Goal: Task Accomplishment & Management: Use online tool/utility

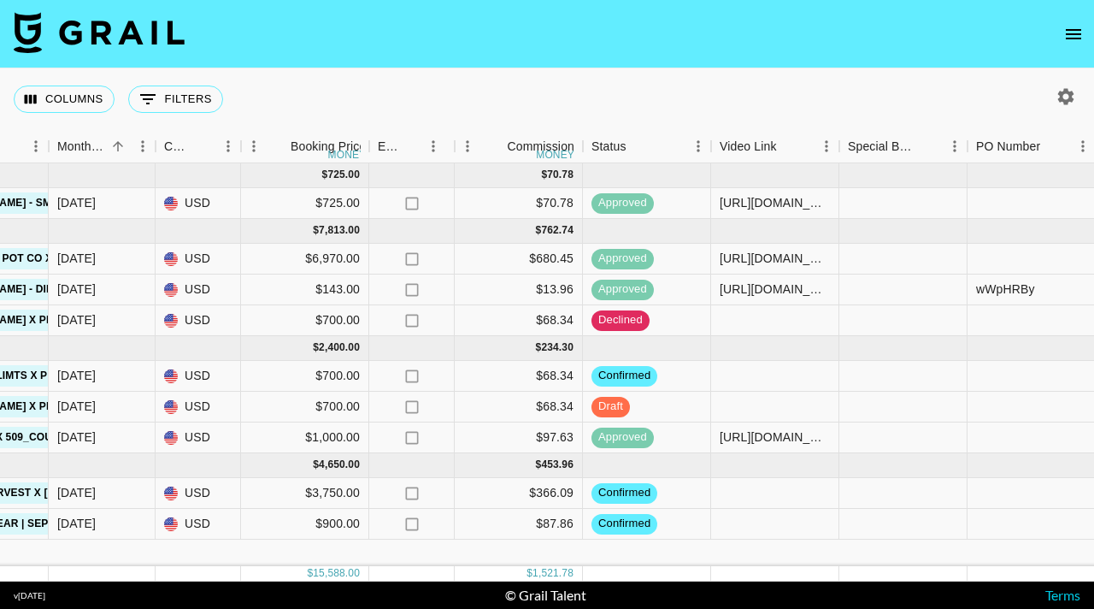
scroll to position [0, 908]
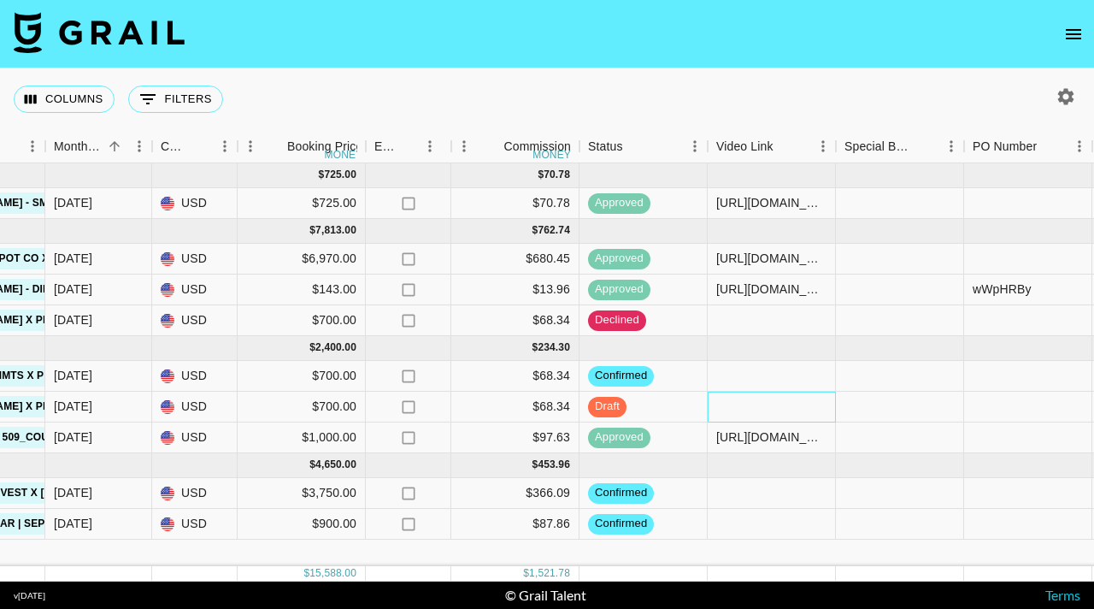
click at [729, 410] on div at bounding box center [772, 406] width 128 height 31
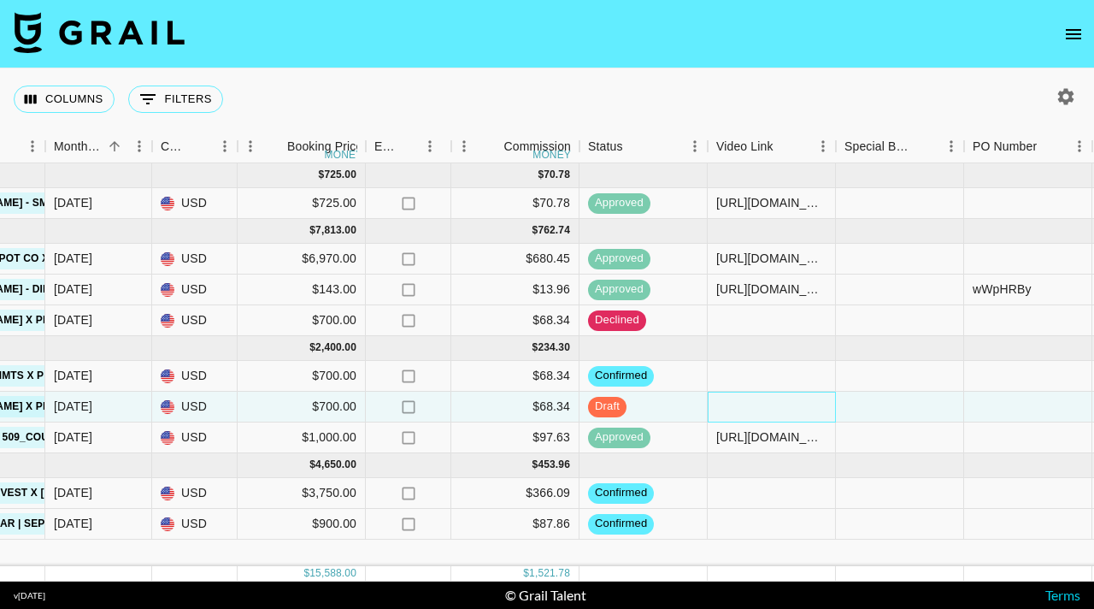
click at [729, 410] on div at bounding box center [772, 406] width 128 height 31
type input "[URL][DOMAIN_NAME][DOMAIN_NAME]"
click at [880, 406] on div at bounding box center [900, 406] width 128 height 31
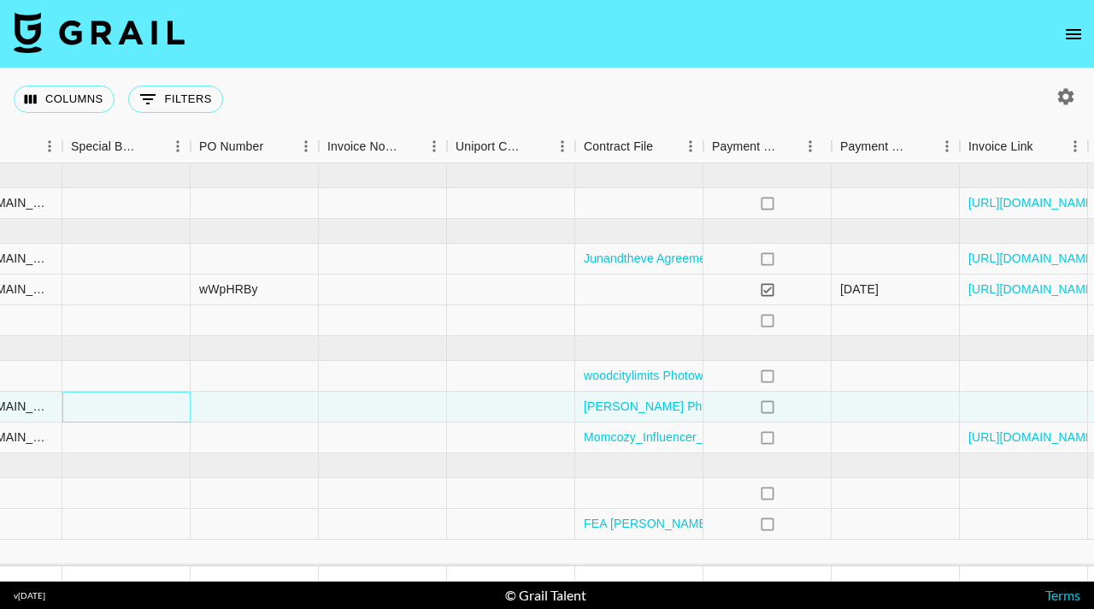
scroll to position [0, 1744]
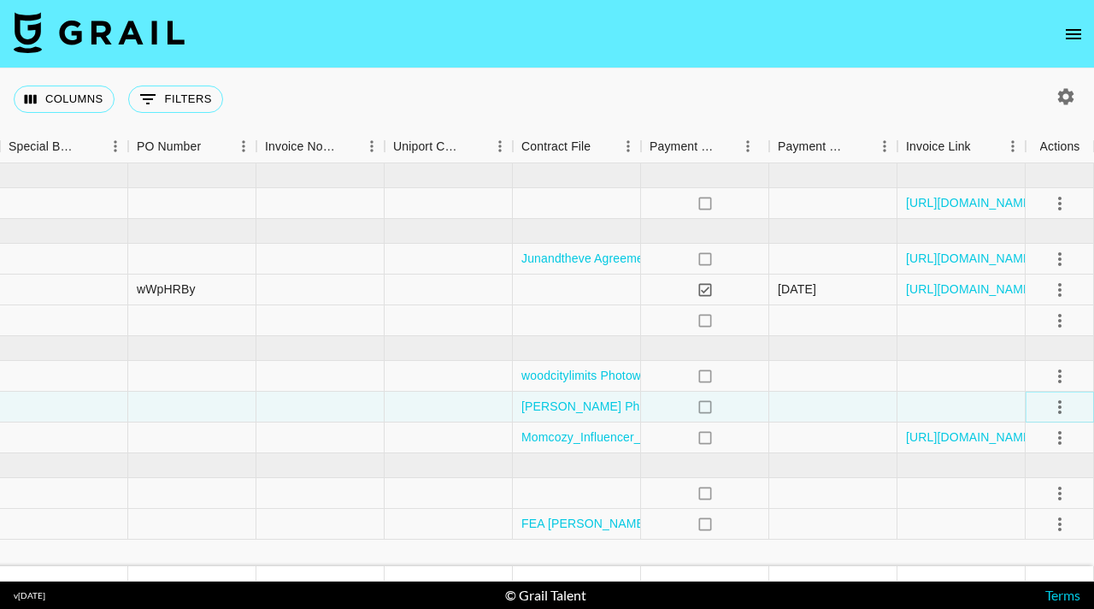
click at [1062, 404] on icon "select merge strategy" at bounding box center [1060, 407] width 21 height 21
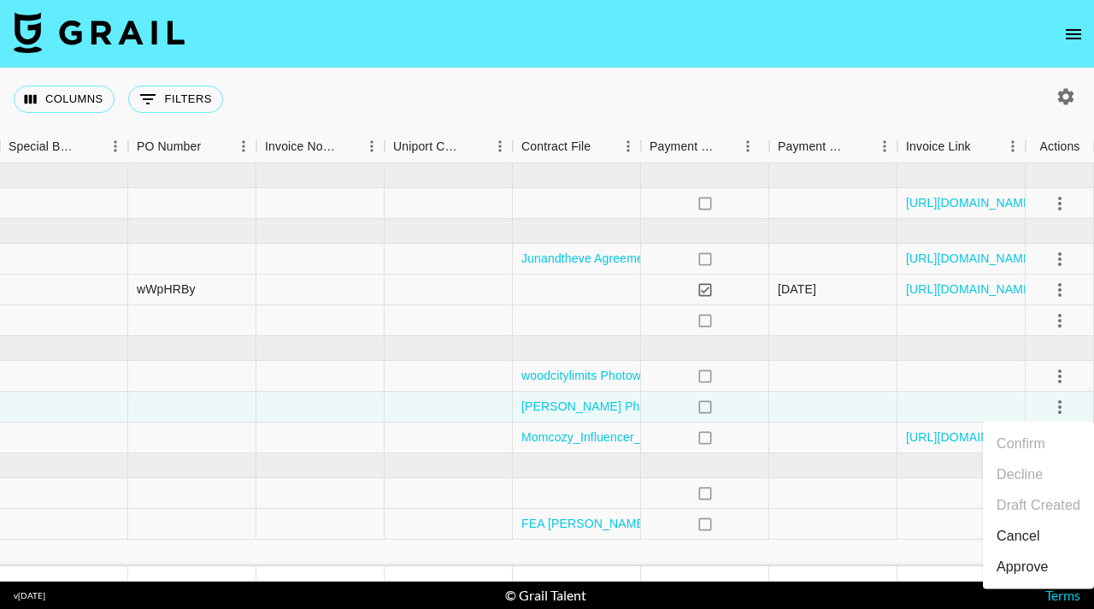
click at [1021, 562] on div "Approve" at bounding box center [1023, 566] width 52 height 21
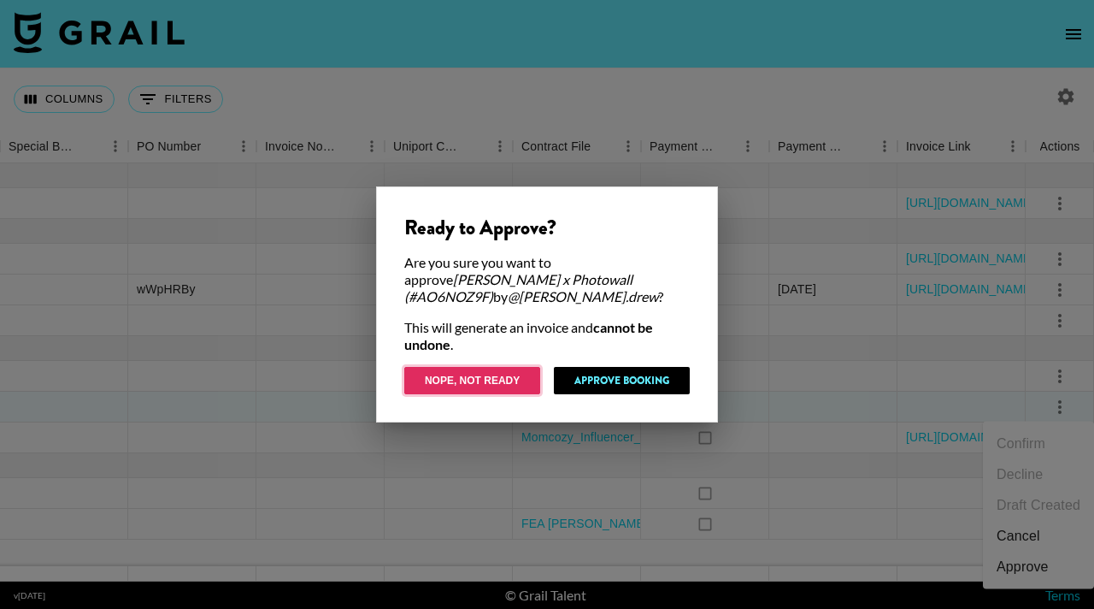
click at [501, 369] on button "Nope, Not Ready" at bounding box center [472, 380] width 136 height 27
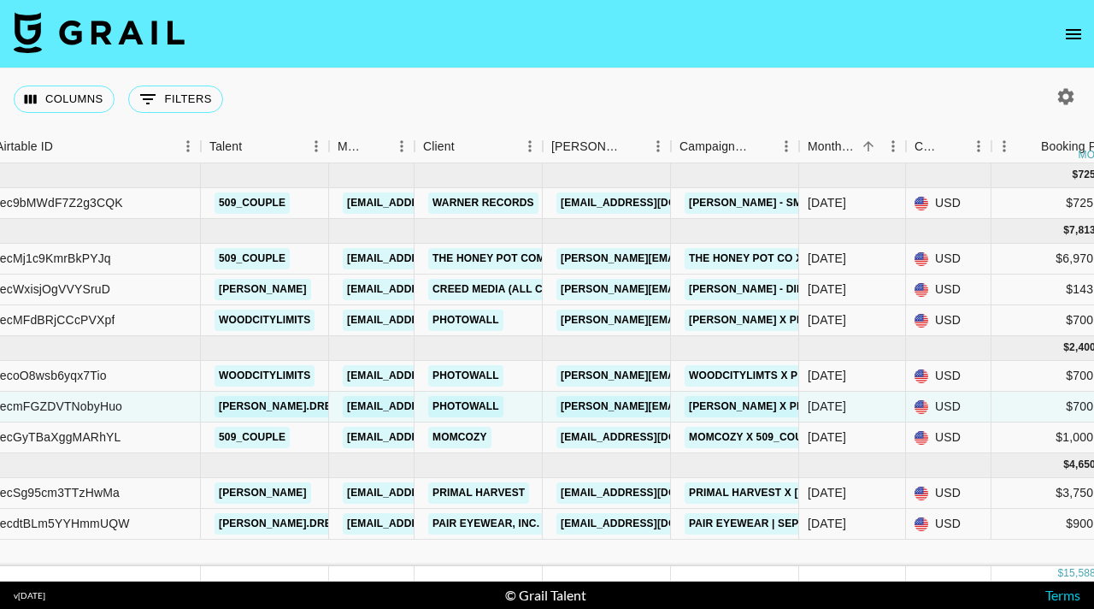
scroll to position [0, 152]
click at [612, 406] on link "[PERSON_NAME][EMAIL_ADDRESS][DOMAIN_NAME]" at bounding box center [697, 406] width 279 height 21
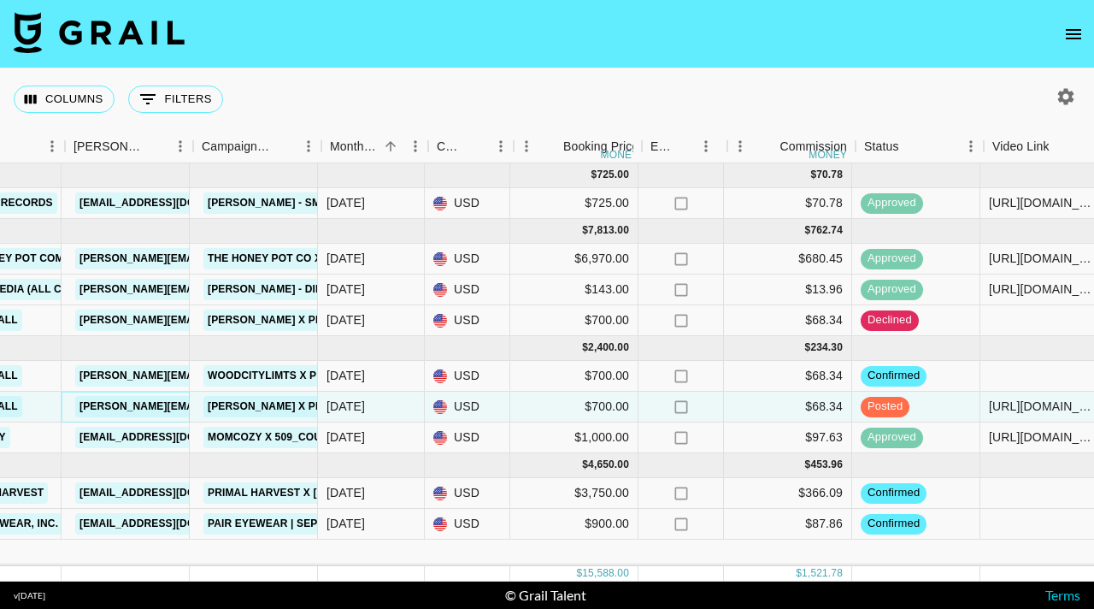
scroll to position [0, 626]
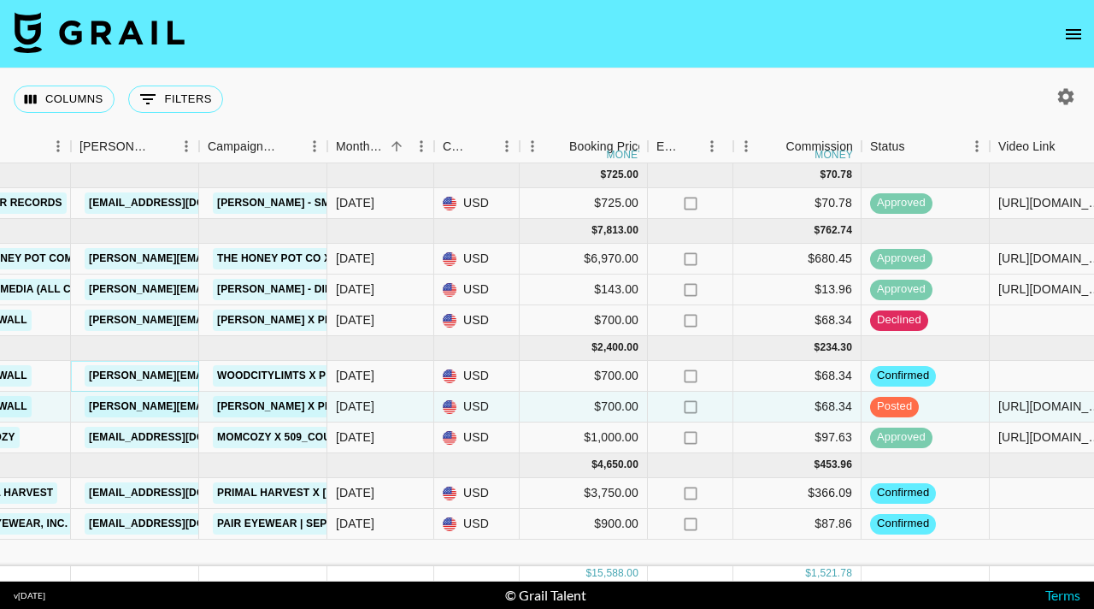
click at [146, 371] on link "[PERSON_NAME][EMAIL_ADDRESS][DOMAIN_NAME]" at bounding box center [224, 375] width 279 height 21
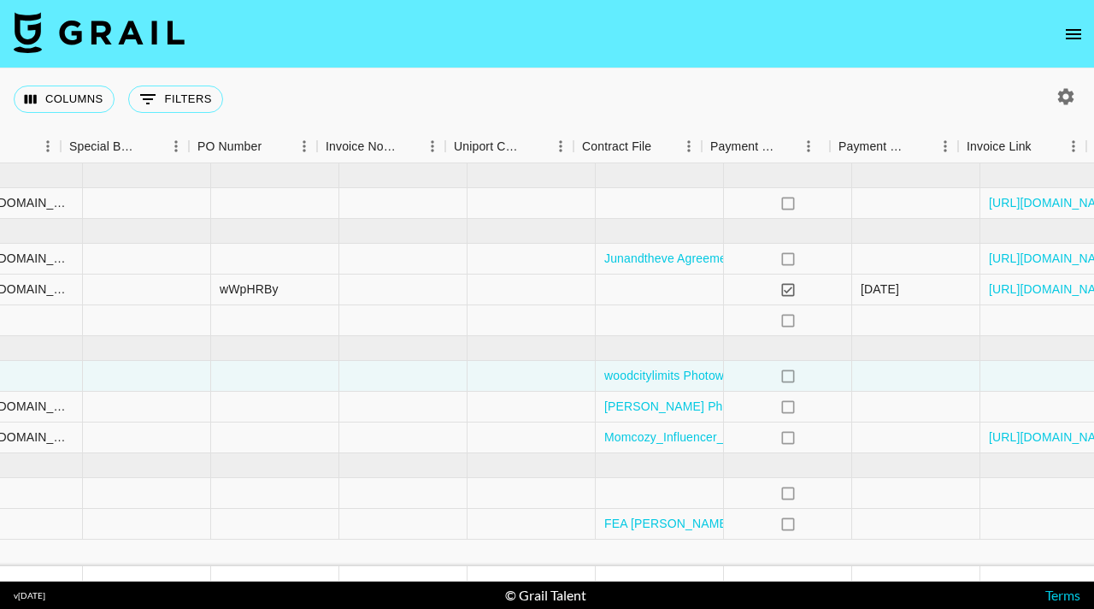
scroll to position [0, 1744]
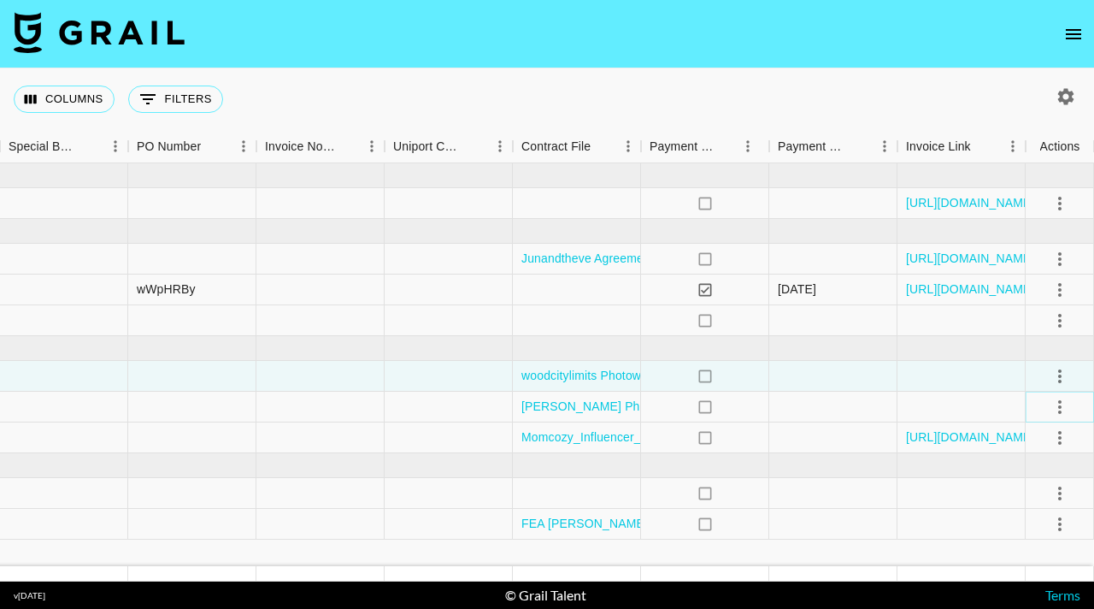
click at [1056, 403] on icon "select merge strategy" at bounding box center [1060, 407] width 21 height 21
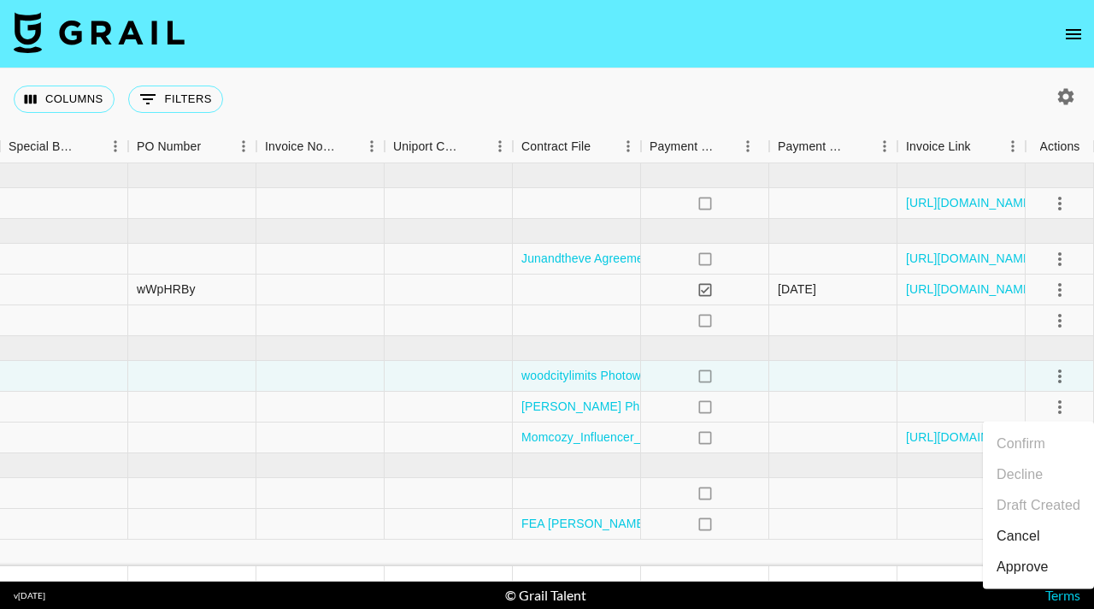
click at [1023, 559] on div "Approve" at bounding box center [1023, 566] width 52 height 21
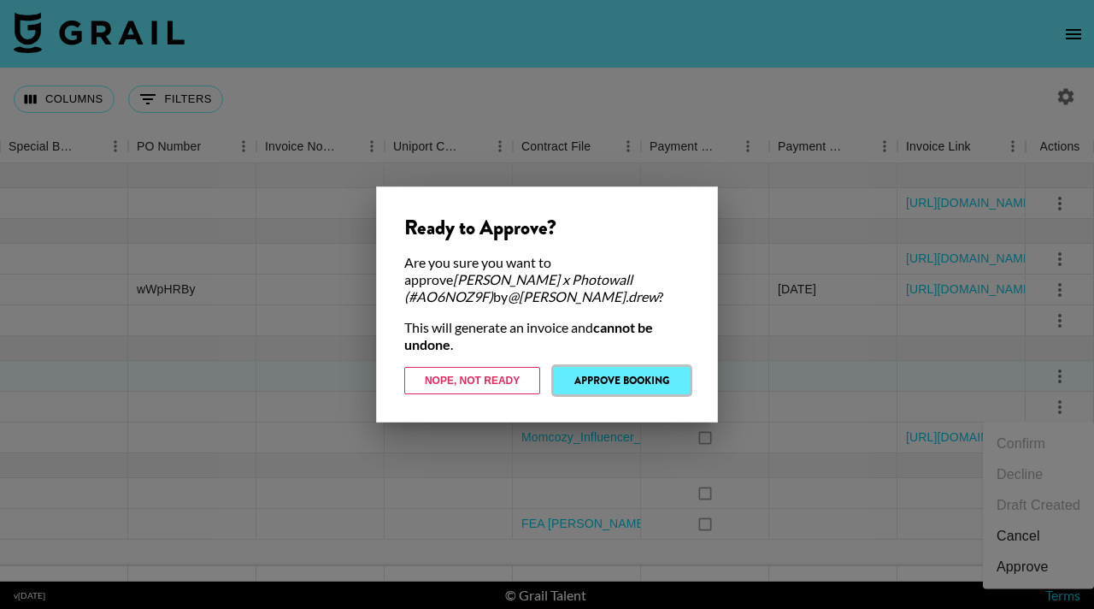
click at [624, 376] on button "Approve Booking" at bounding box center [622, 380] width 136 height 27
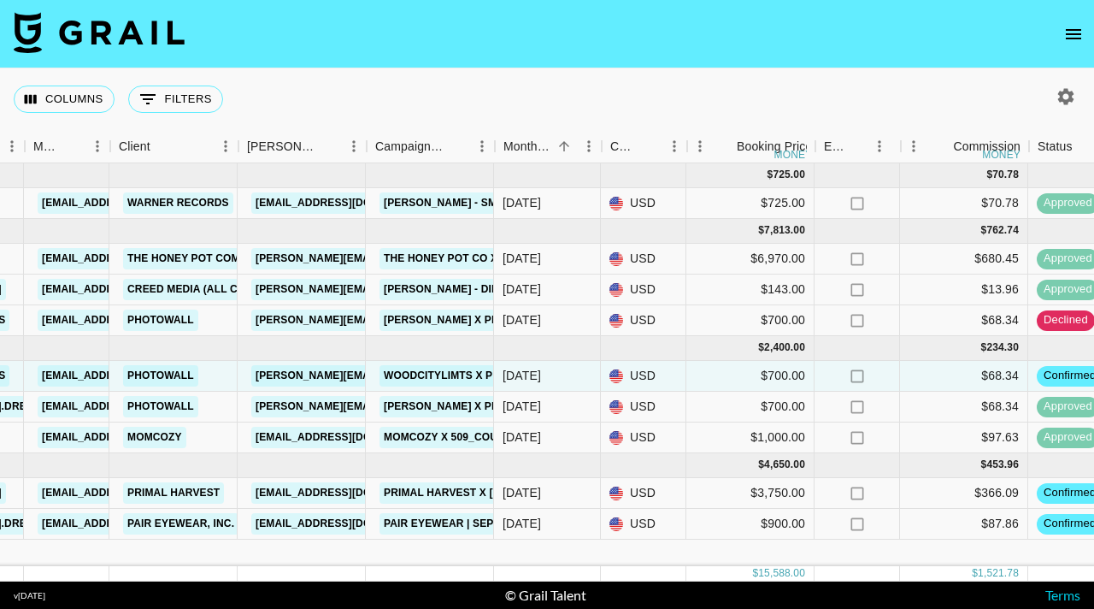
scroll to position [0, 458]
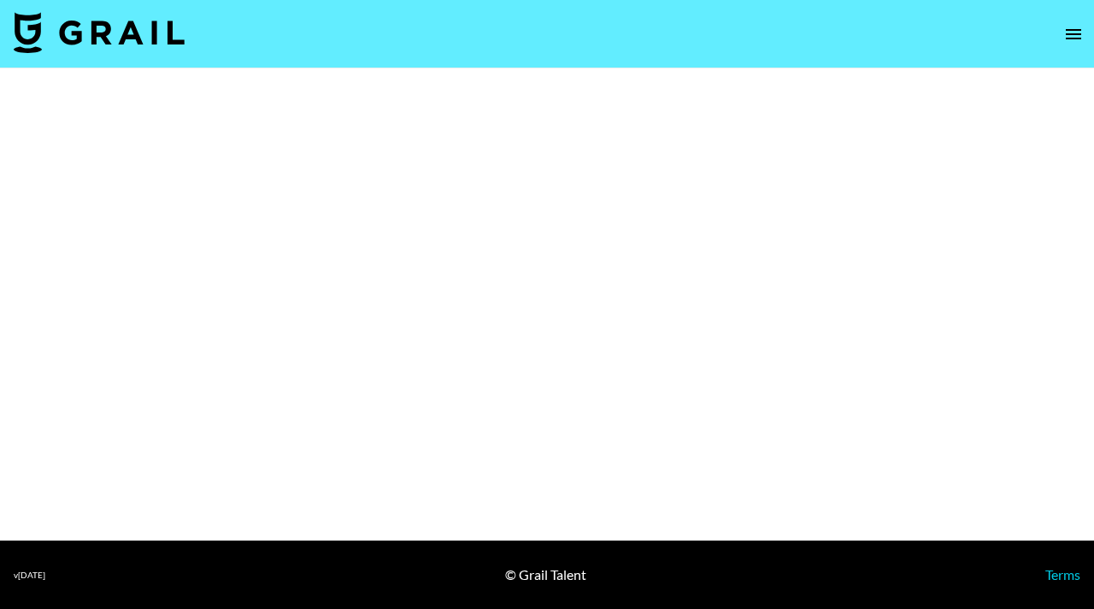
select select "Brand"
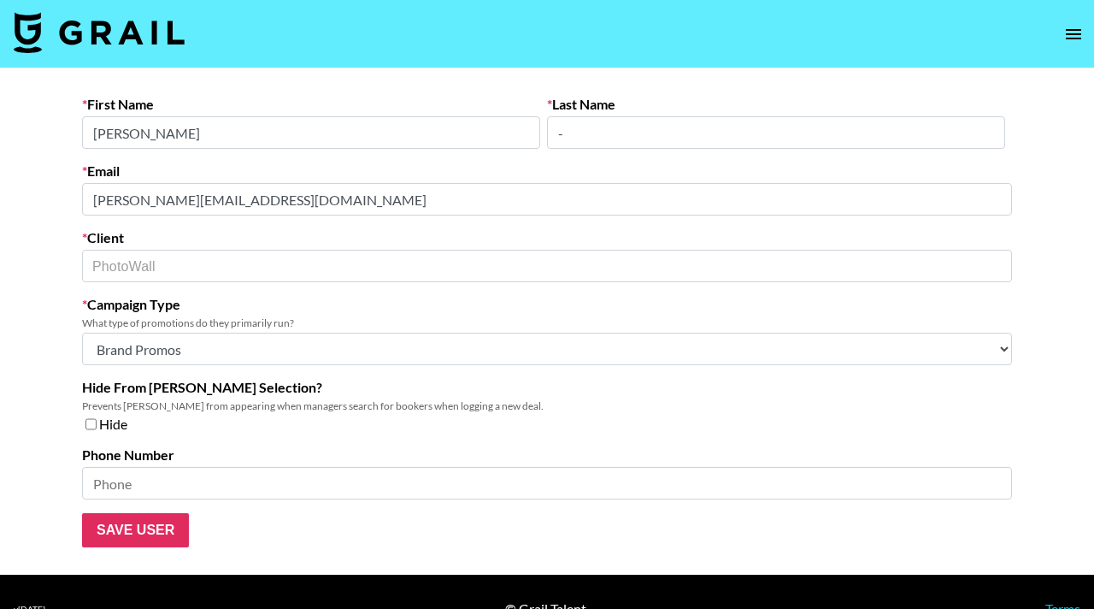
click at [479, 253] on div "PhotoWall ​" at bounding box center [547, 266] width 930 height 32
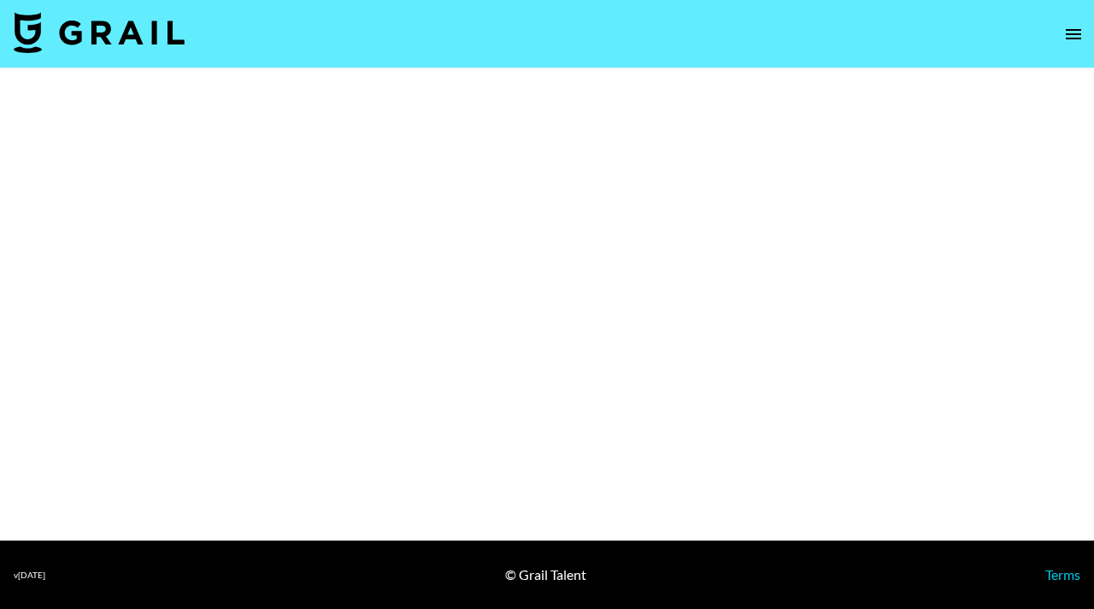
select select "Brand"
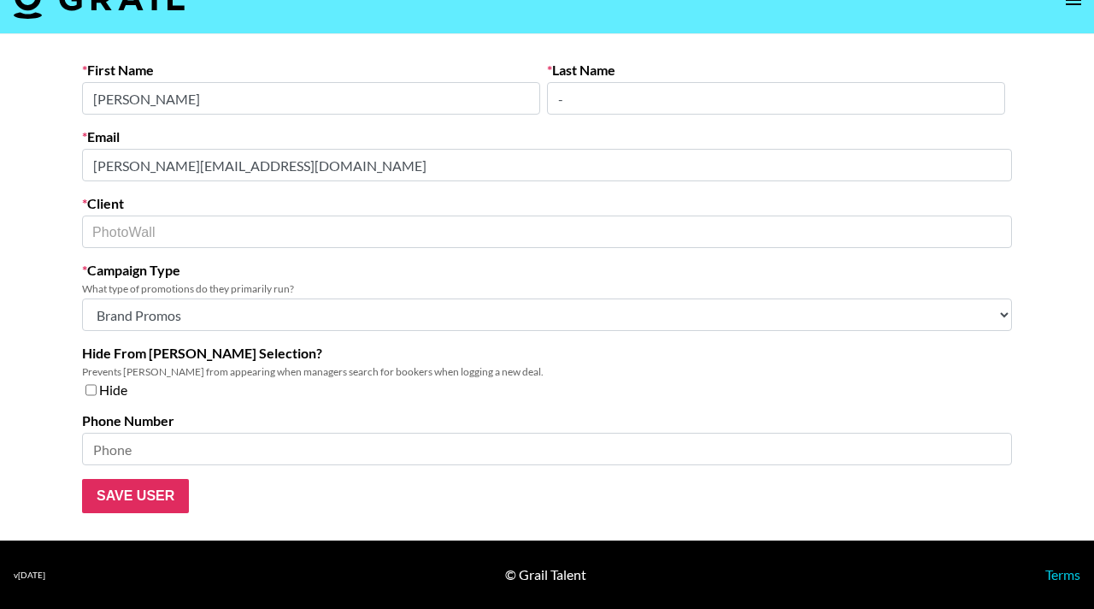
scroll to position [33, 0]
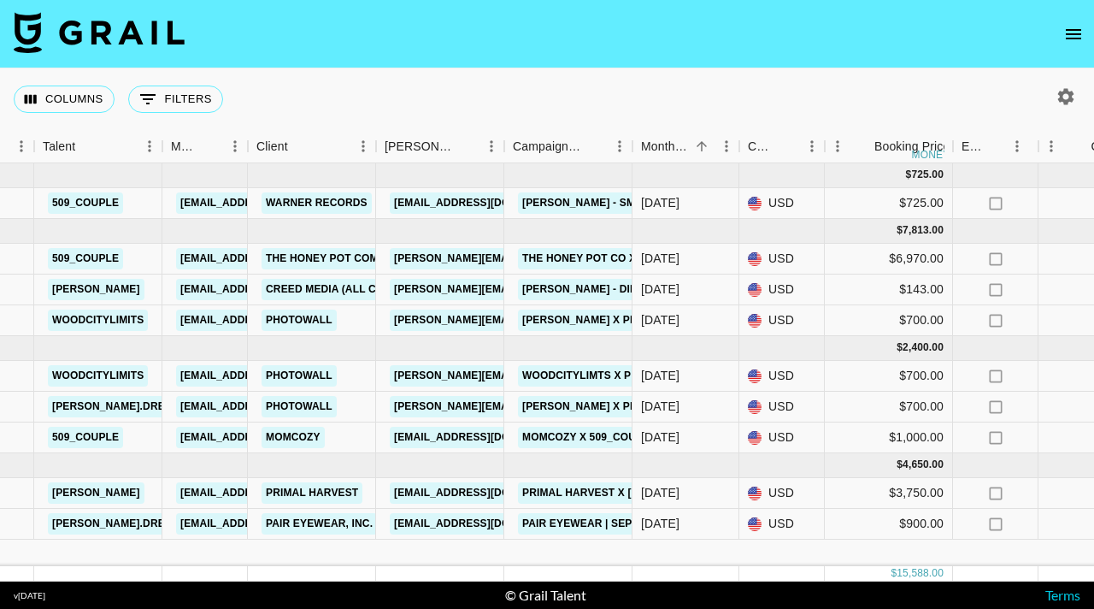
scroll to position [0, 323]
